Goal: Information Seeking & Learning: Learn about a topic

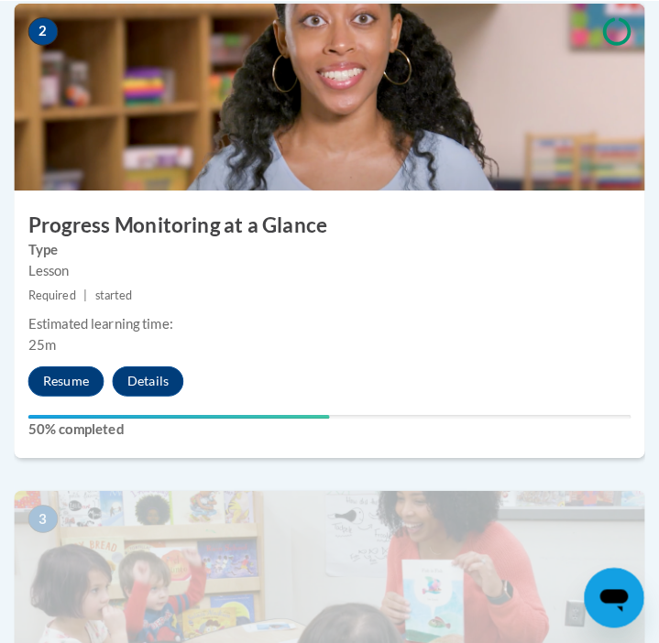
scroll to position [1187, 0]
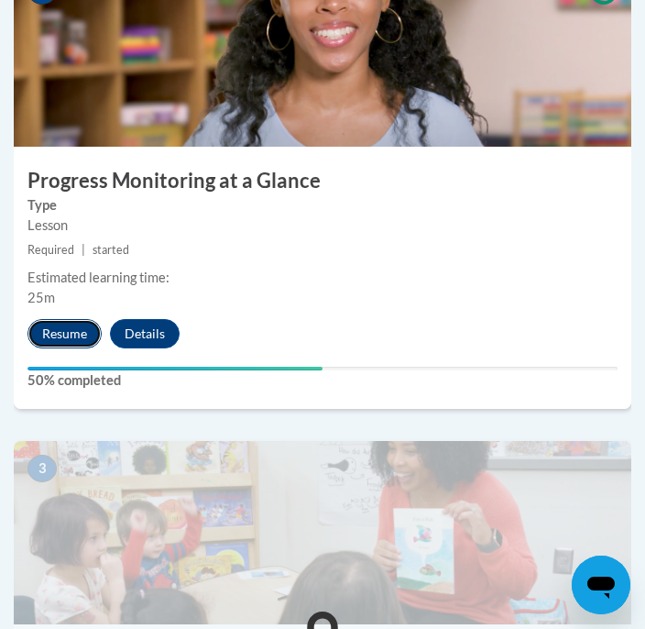
click at [71, 330] on button "Resume" at bounding box center [64, 333] width 74 height 29
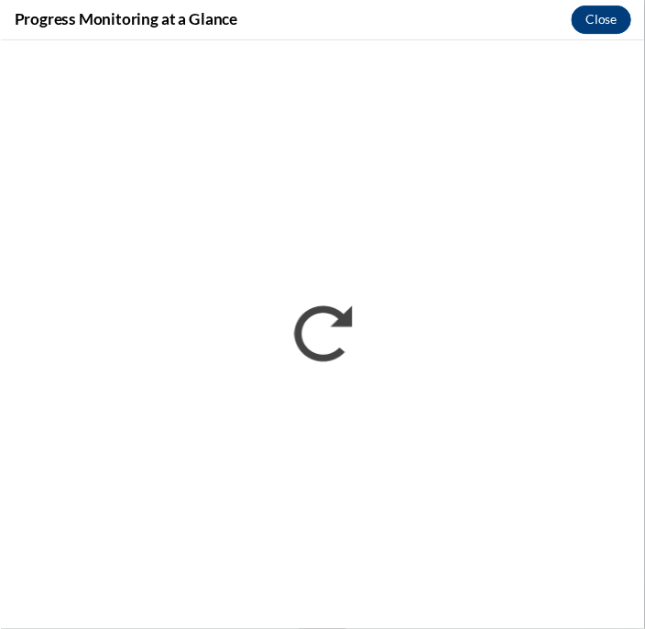
scroll to position [0, 0]
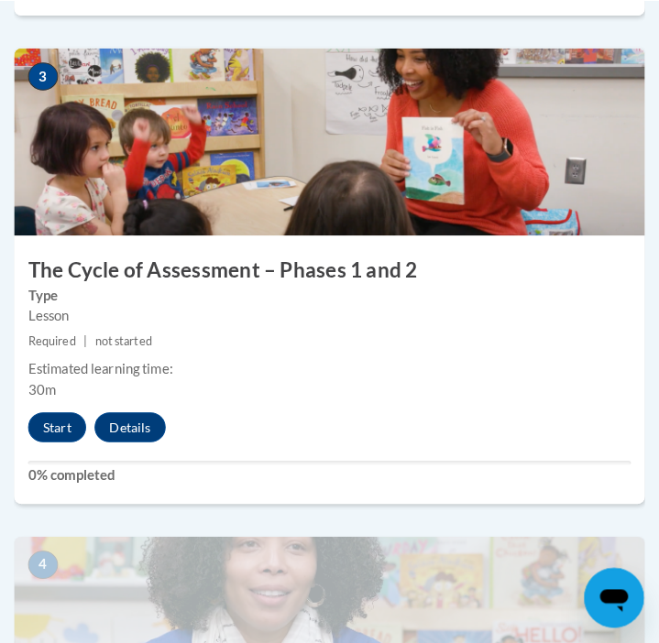
scroll to position [1600, 0]
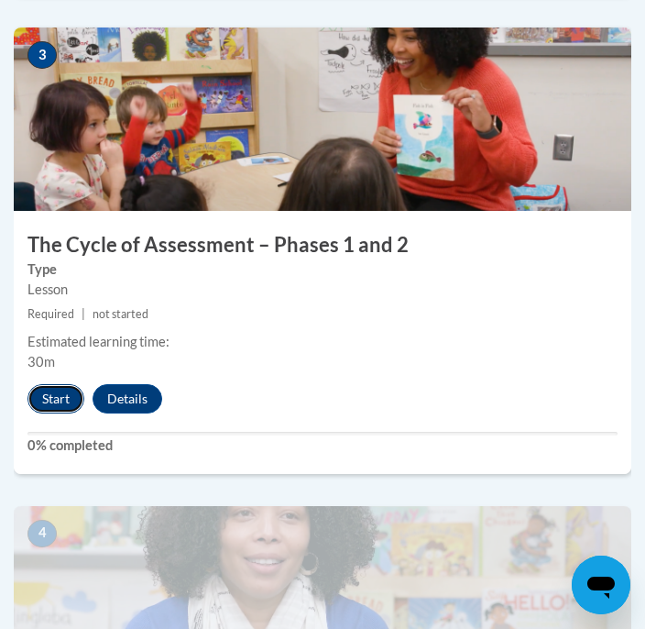
click at [69, 391] on button "Start" at bounding box center [55, 398] width 57 height 29
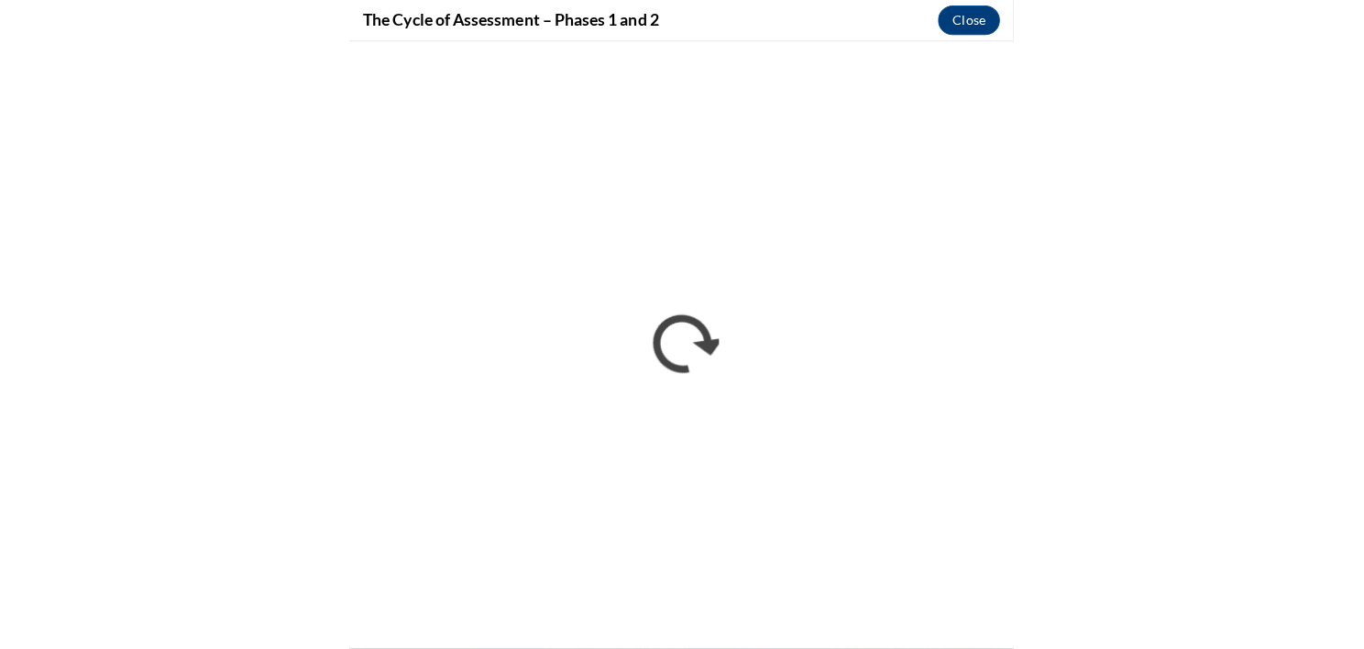
scroll to position [0, 0]
